Goal: Information Seeking & Learning: Find specific fact

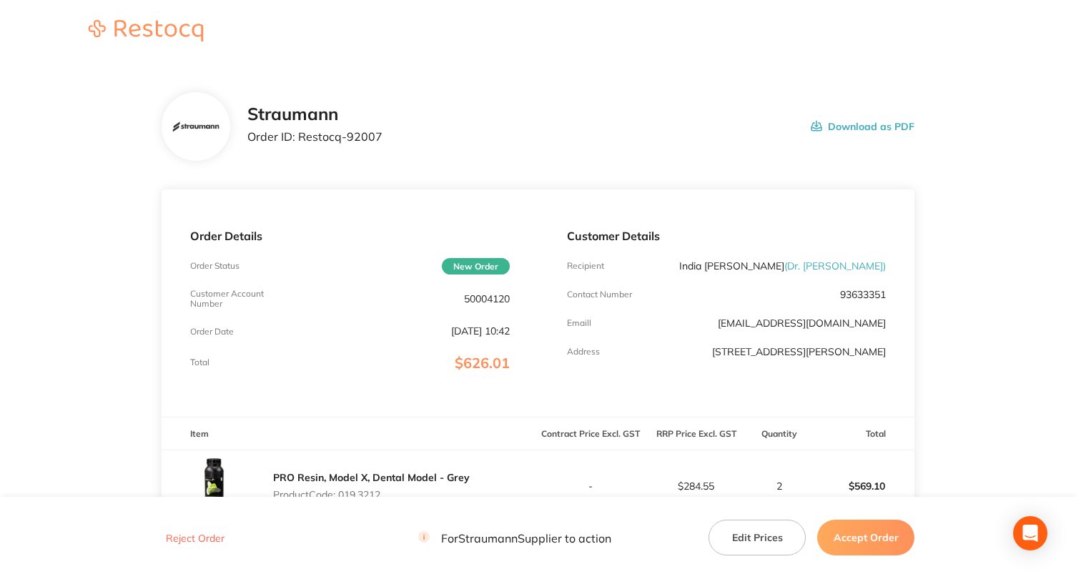
click at [479, 298] on p "50004120" at bounding box center [487, 298] width 46 height 11
copy p "50004120"
drag, startPoint x: 298, startPoint y: 138, endPoint x: 428, endPoint y: 135, distance: 130.2
click at [428, 135] on div "Straumann Order ID: Restocq- 92007 Download as PDF" at bounding box center [581, 126] width 668 height 44
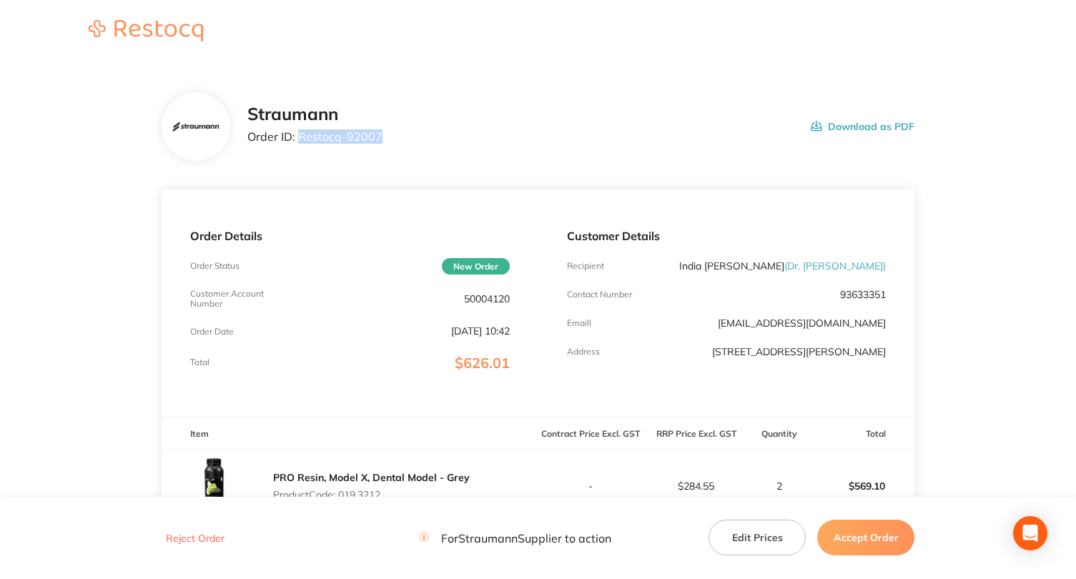
copy p "Restocq- 92007"
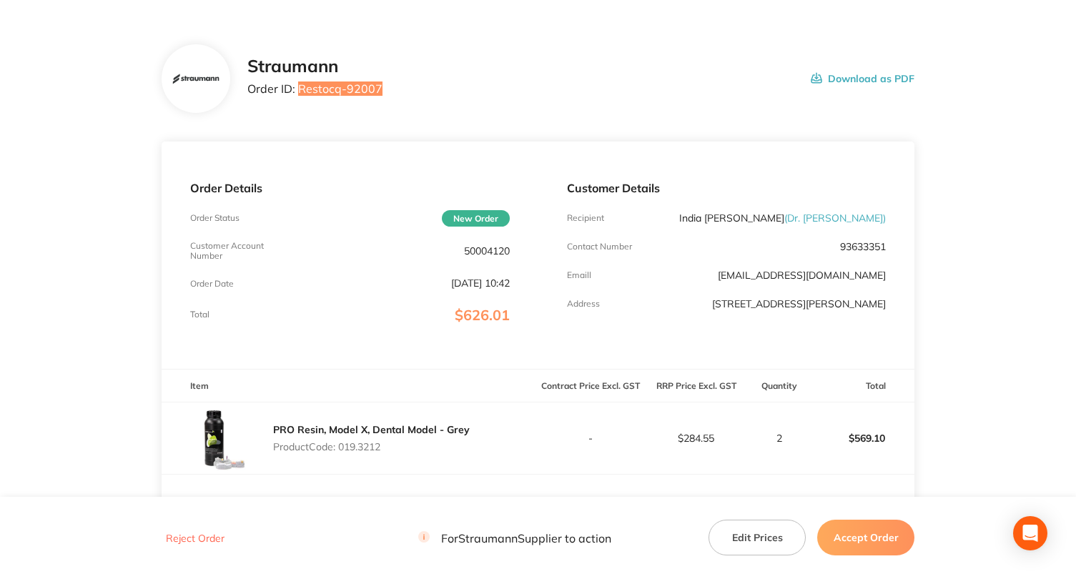
scroll to position [72, 0]
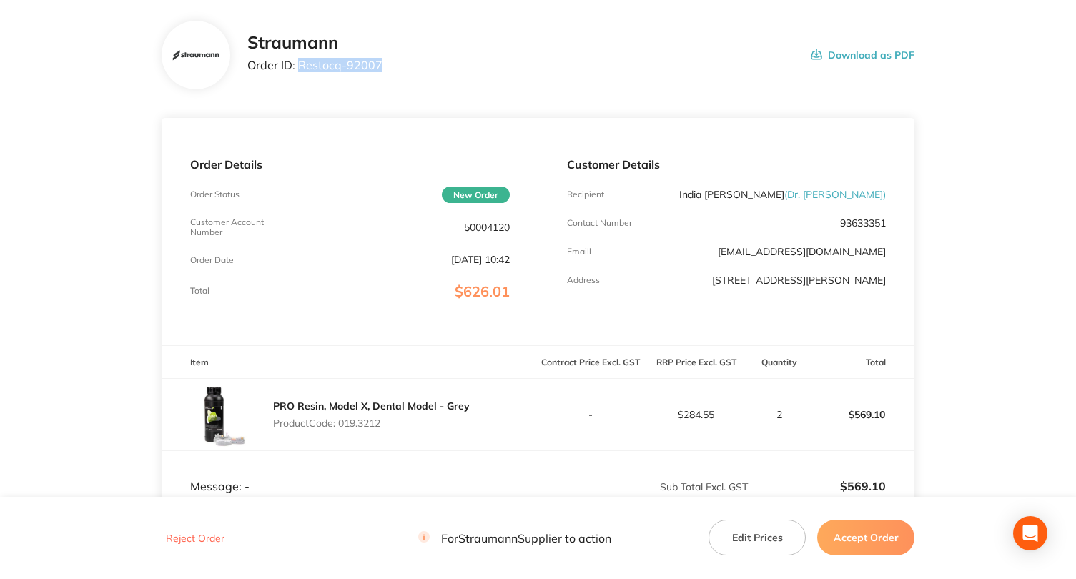
click at [372, 428] on p "Product Code: 019.3212" at bounding box center [371, 423] width 197 height 11
copy p "019.3212"
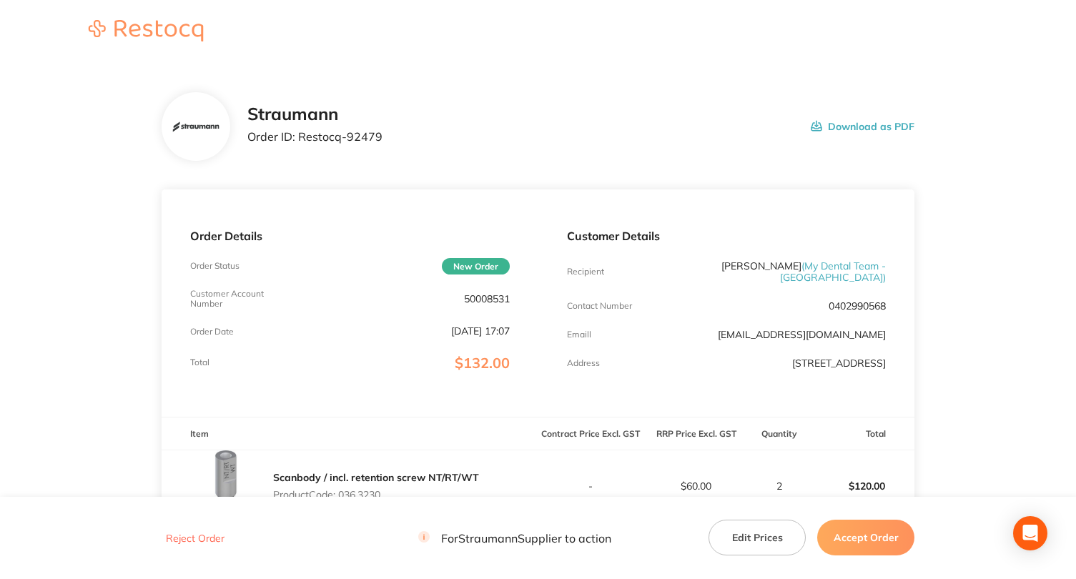
scroll to position [72, 0]
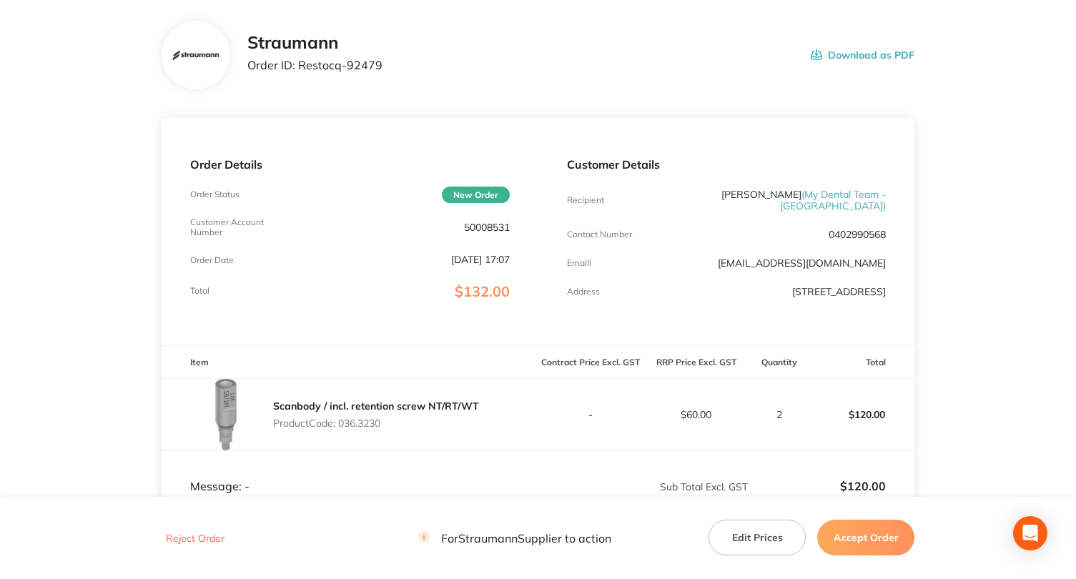
click at [486, 230] on p "50008531" at bounding box center [487, 227] width 46 height 11
copy p "50008531"
